Goal: Transaction & Acquisition: Purchase product/service

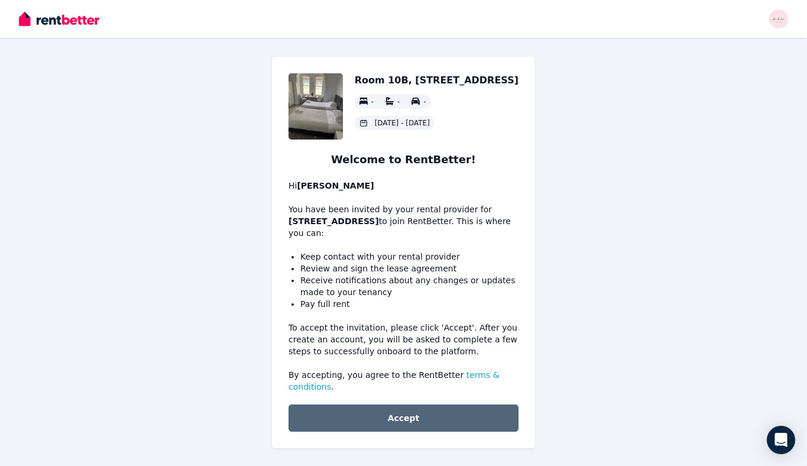
click at [412, 422] on button "Accept" at bounding box center [404, 418] width 230 height 27
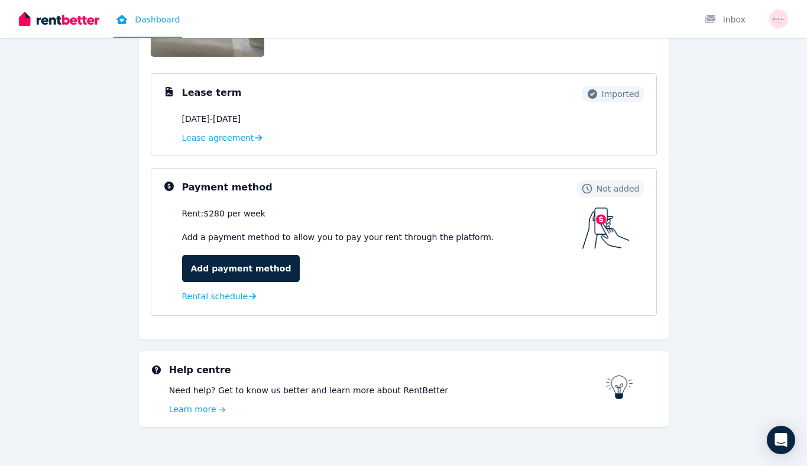
scroll to position [157, 0]
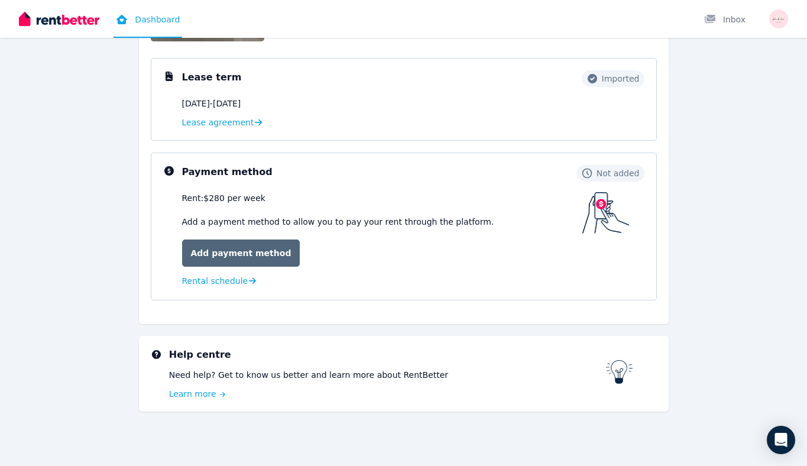
click at [244, 260] on link "Add payment method" at bounding box center [241, 253] width 118 height 27
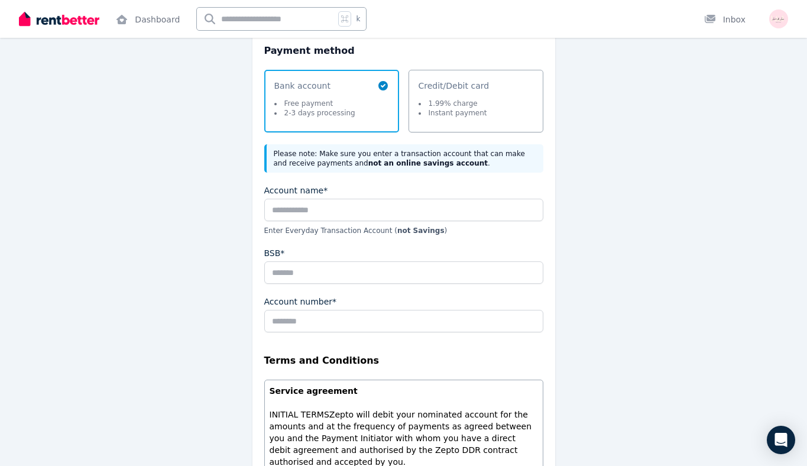
scroll to position [154, 0]
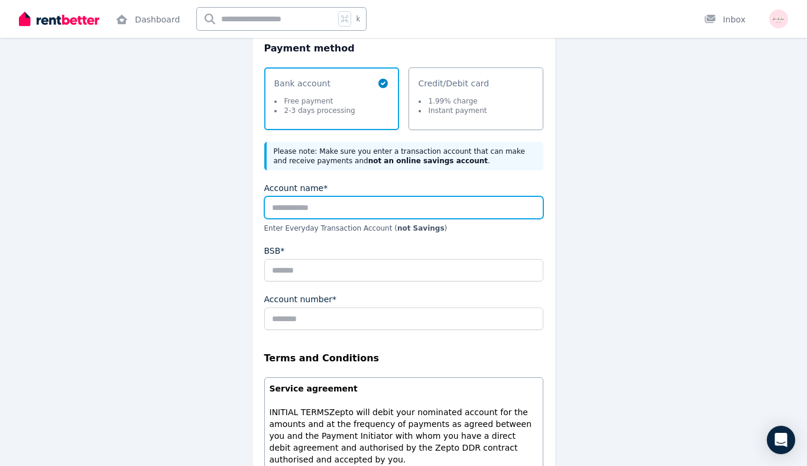
click at [335, 212] on input "Account name*" at bounding box center [403, 207] width 279 height 22
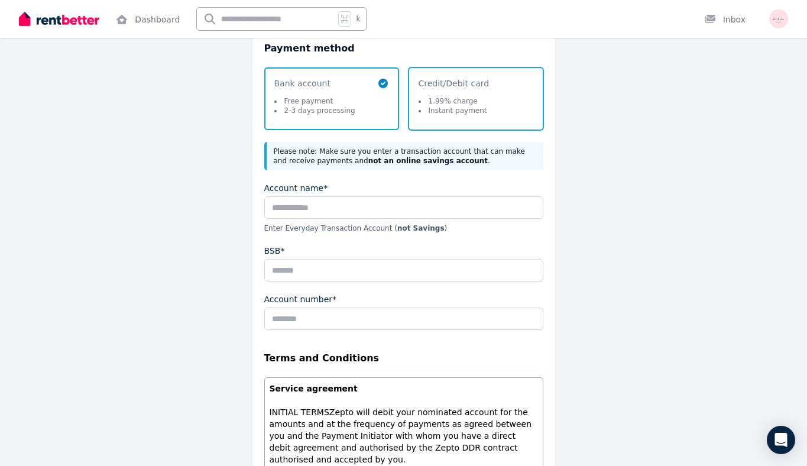
click at [450, 93] on span "Credit/Debit card 1.99% charge Instant payment" at bounding box center [454, 98] width 71 height 43
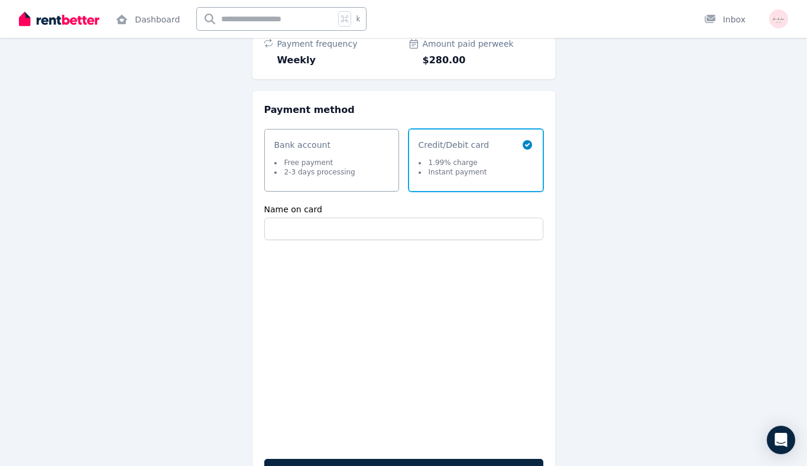
scroll to position [179, 0]
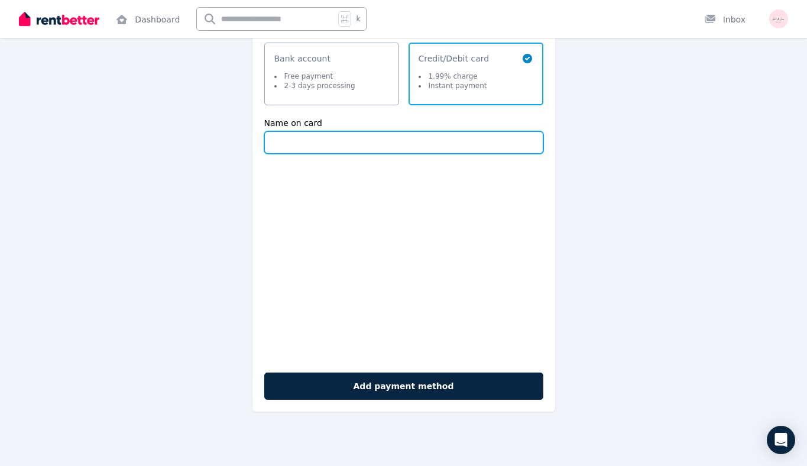
click at [285, 131] on input "Name on card" at bounding box center [403, 142] width 279 height 22
type input "**********"
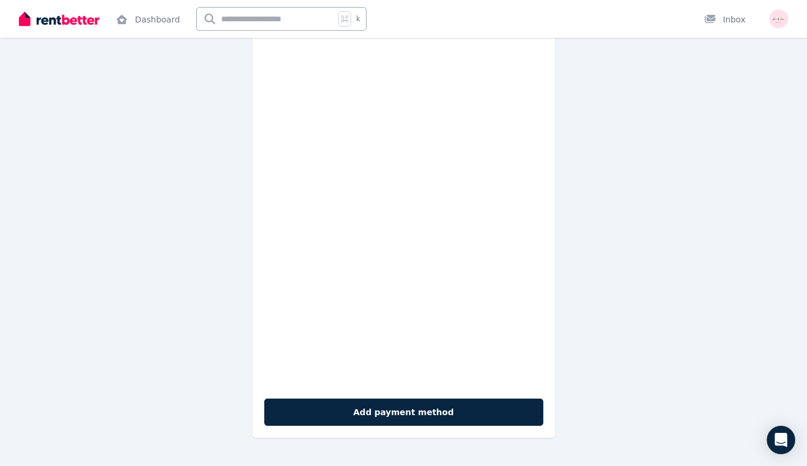
scroll to position [361, 0]
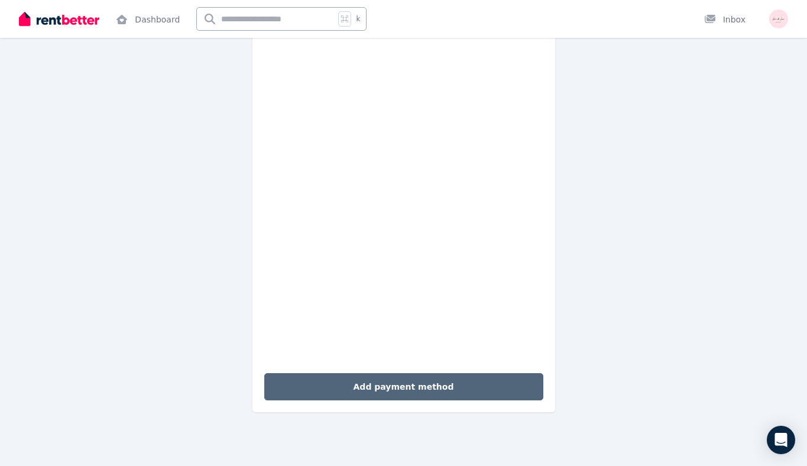
click at [387, 387] on button "Add payment method" at bounding box center [403, 386] width 279 height 27
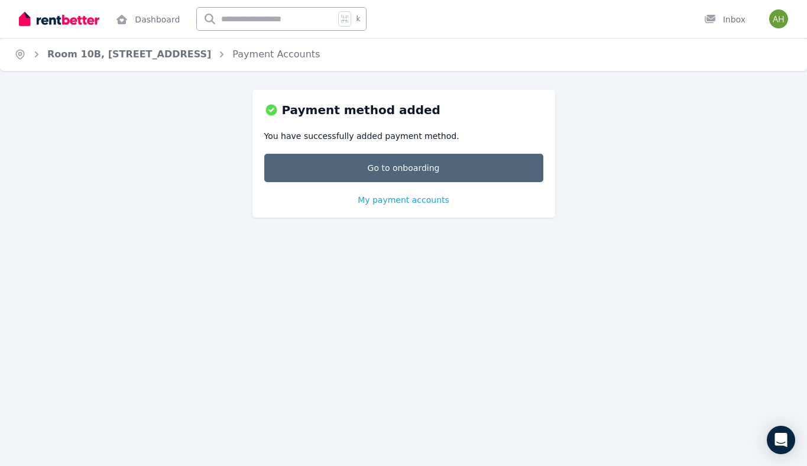
click at [405, 171] on link "Go to onboarding" at bounding box center [403, 168] width 279 height 28
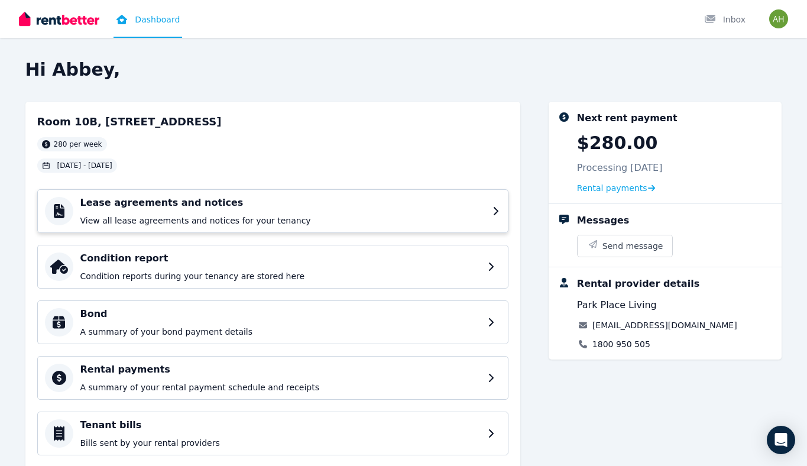
click at [393, 208] on h4 "Lease agreements and notices" at bounding box center [282, 203] width 405 height 14
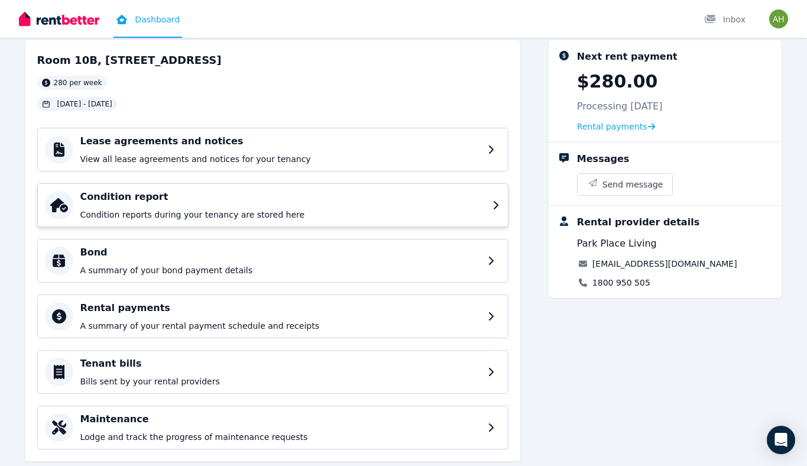
scroll to position [90, 0]
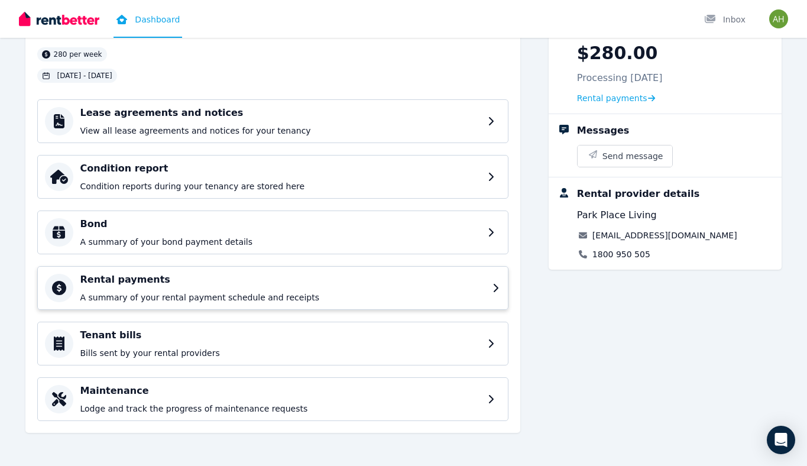
click at [244, 292] on p "A summary of your rental payment schedule and receipts" at bounding box center [282, 298] width 405 height 12
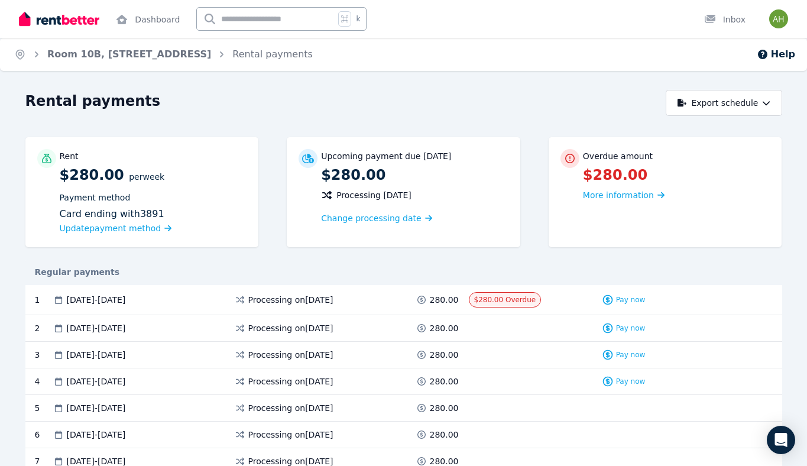
scroll to position [2, 0]
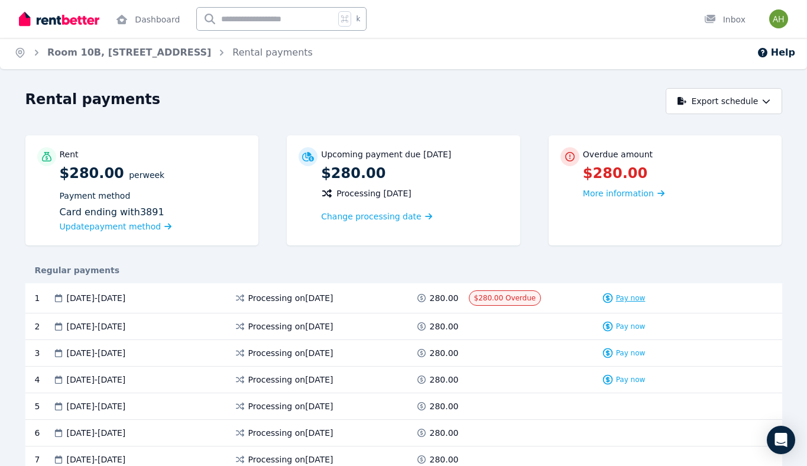
click at [631, 299] on span "Pay now" at bounding box center [631, 297] width 30 height 9
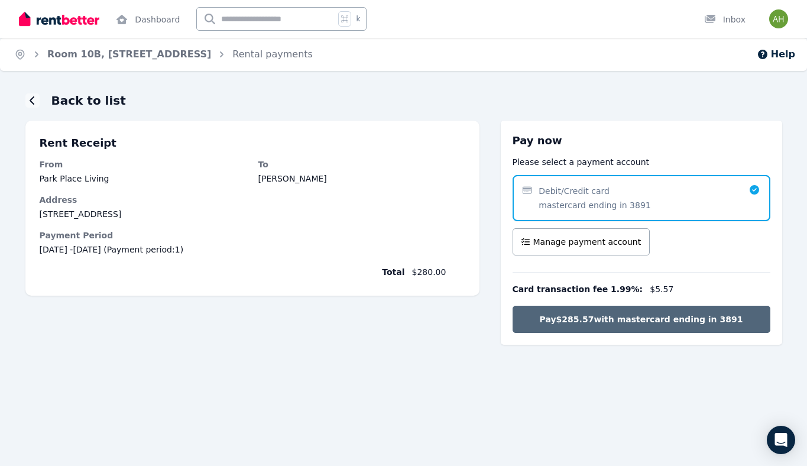
click at [622, 317] on span "Pay $285.57 with mastercard ending in 3891" at bounding box center [641, 319] width 203 height 12
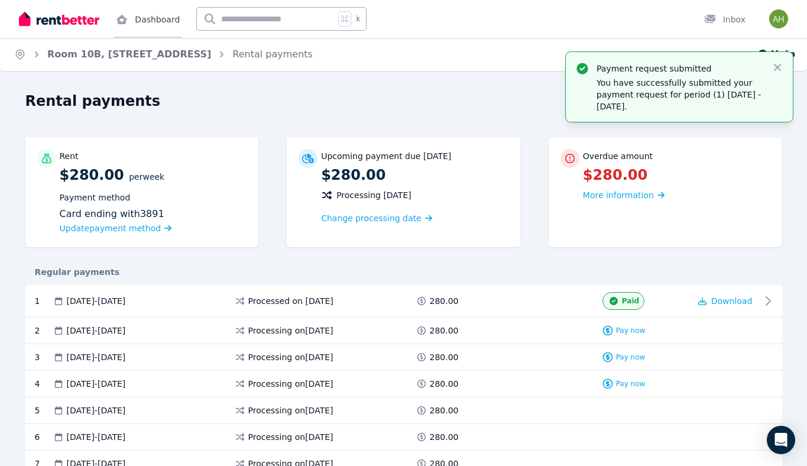
click at [147, 19] on link "Dashboard" at bounding box center [148, 19] width 69 height 38
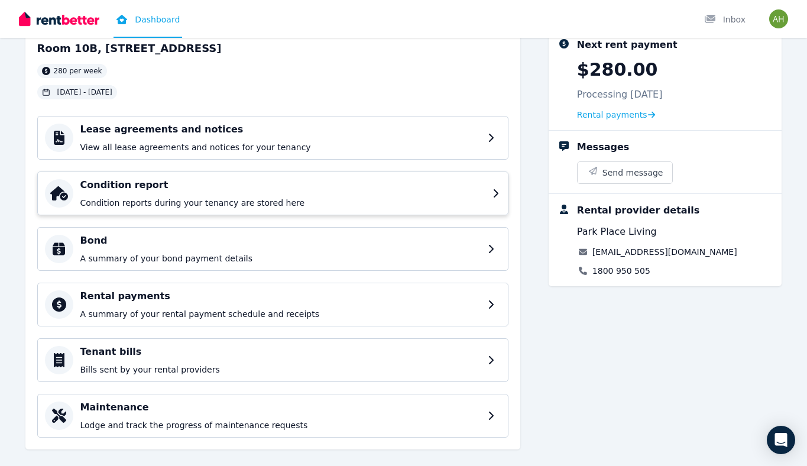
scroll to position [90, 0]
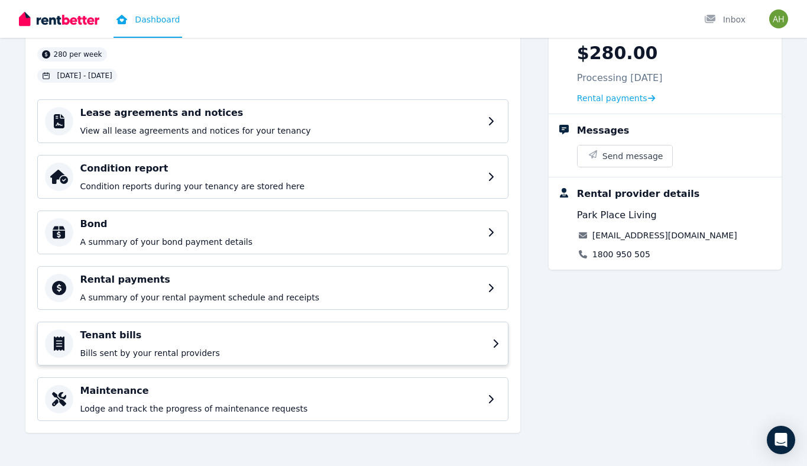
click at [274, 342] on div "Tenant bills Bills sent by your rental providers" at bounding box center [282, 343] width 405 height 31
